Goal: Transaction & Acquisition: Purchase product/service

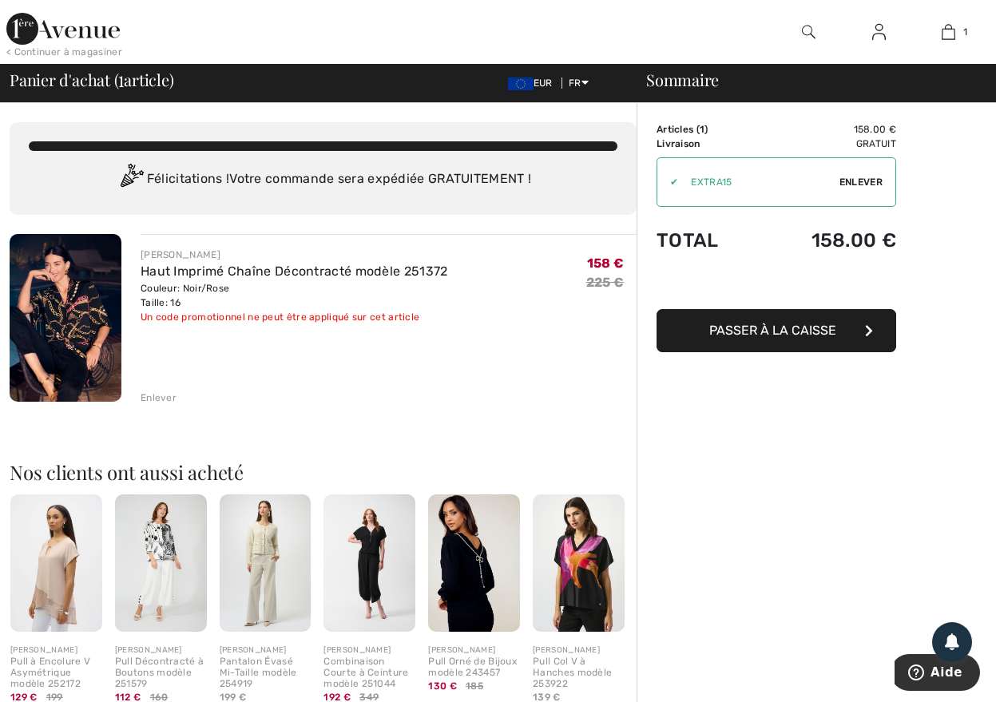
click at [463, 575] on img at bounding box center [474, 563] width 92 height 137
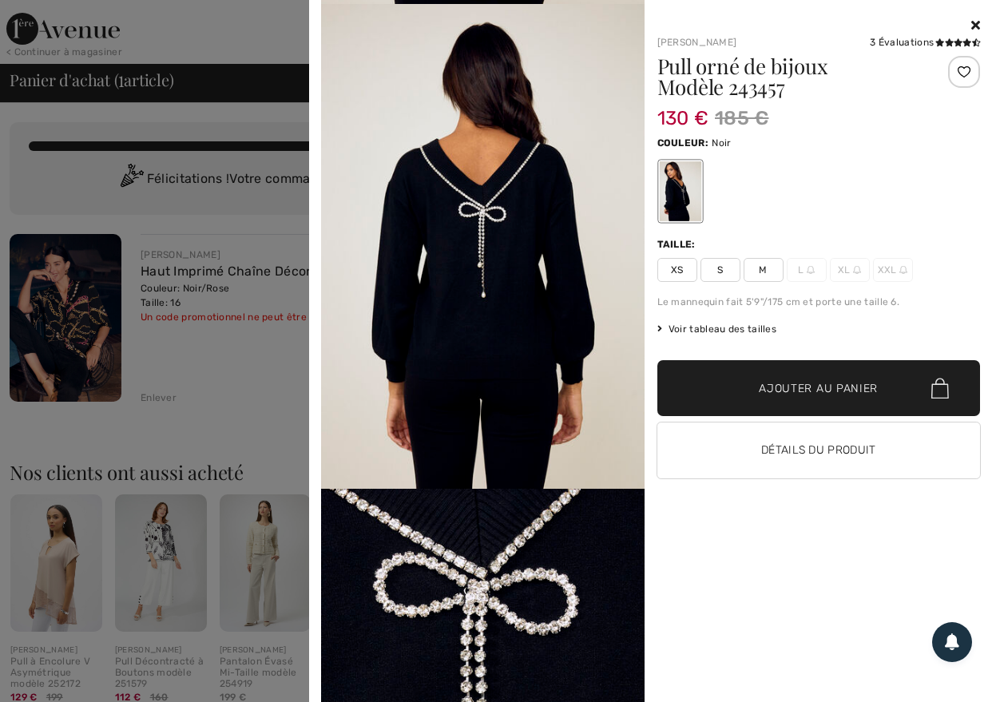
scroll to position [400, 0]
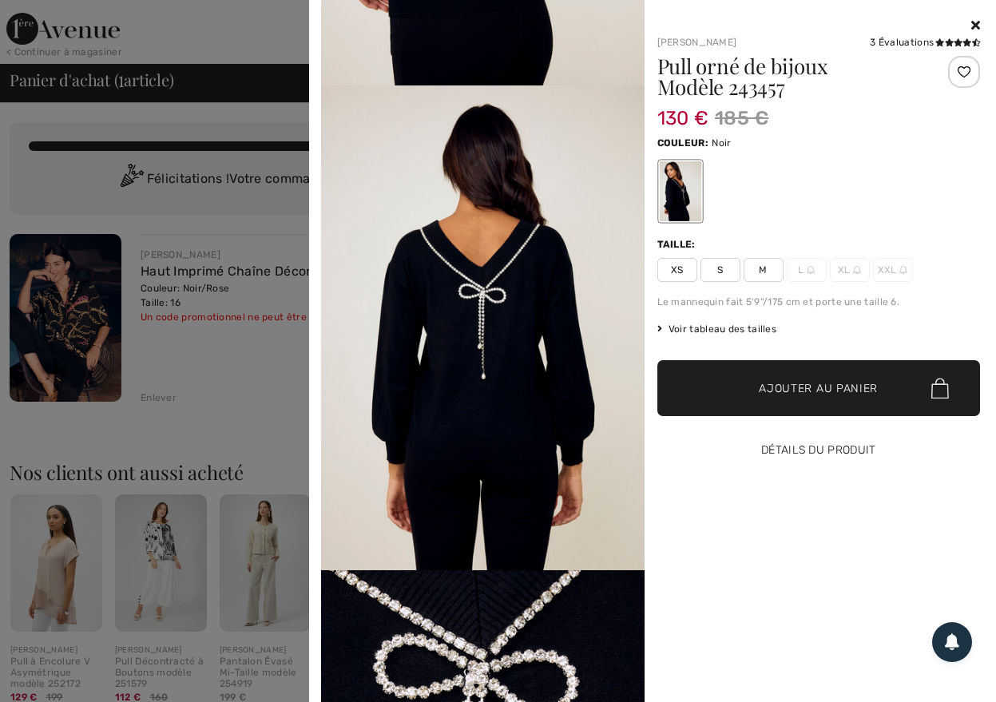
click at [805, 443] on button "Détails du produit" at bounding box center [820, 451] width 324 height 56
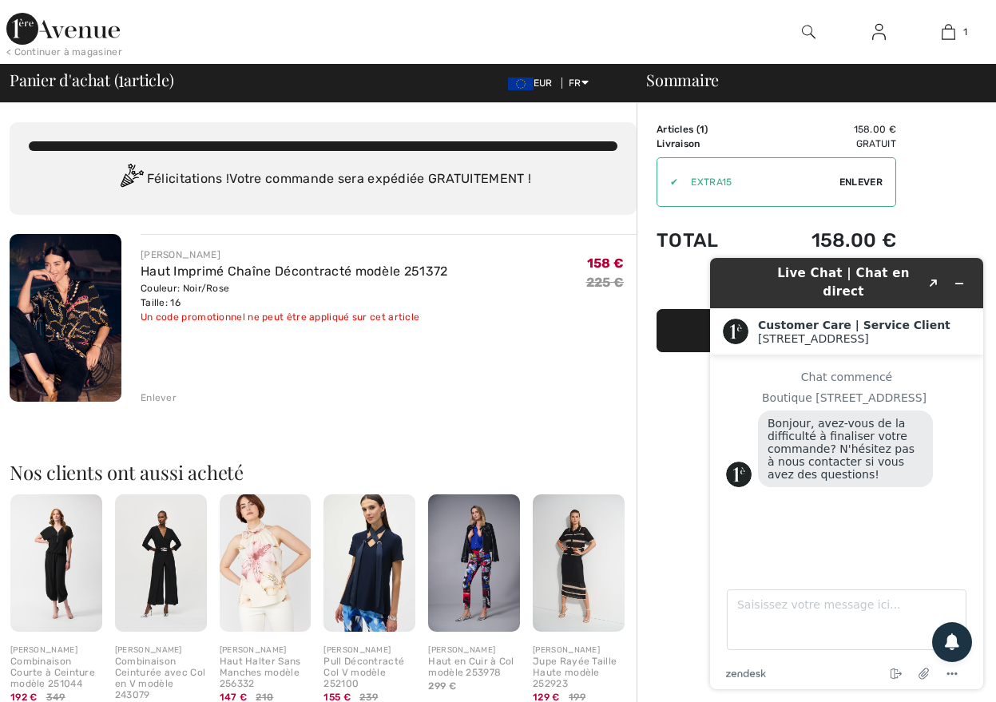
click at [53, 333] on img at bounding box center [66, 318] width 112 height 168
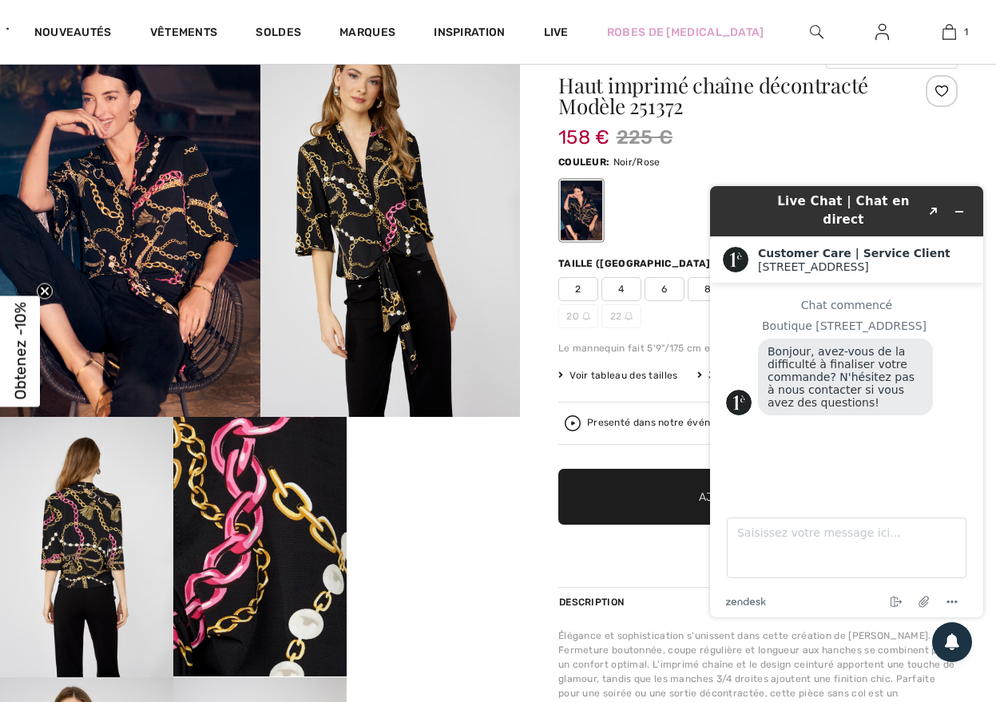
scroll to position [160, 0]
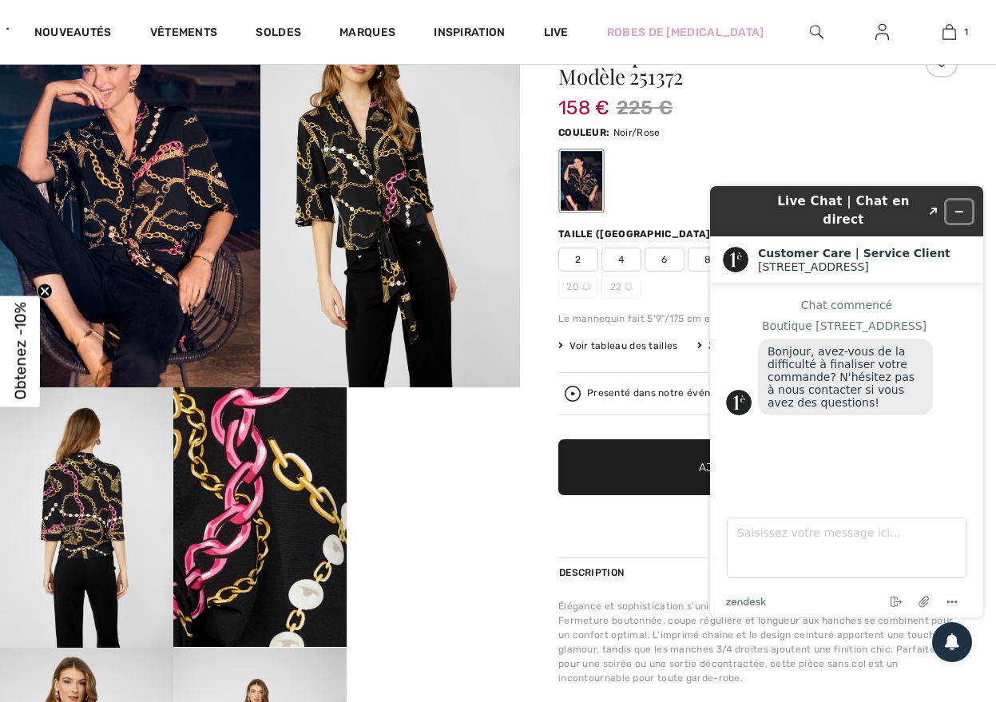
click at [958, 201] on button "Réduire le widget" at bounding box center [960, 212] width 26 height 22
